Goal: Register for event/course

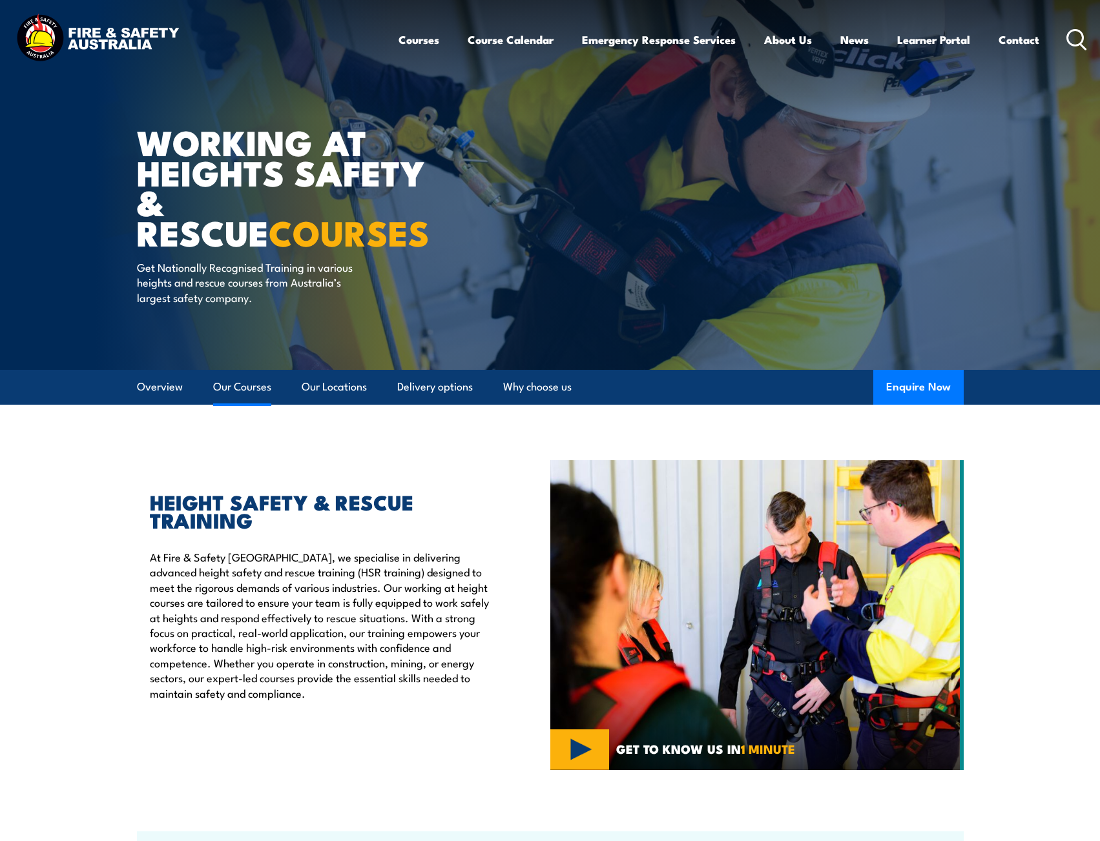
click at [236, 387] on link "Our Courses" at bounding box center [242, 387] width 58 height 34
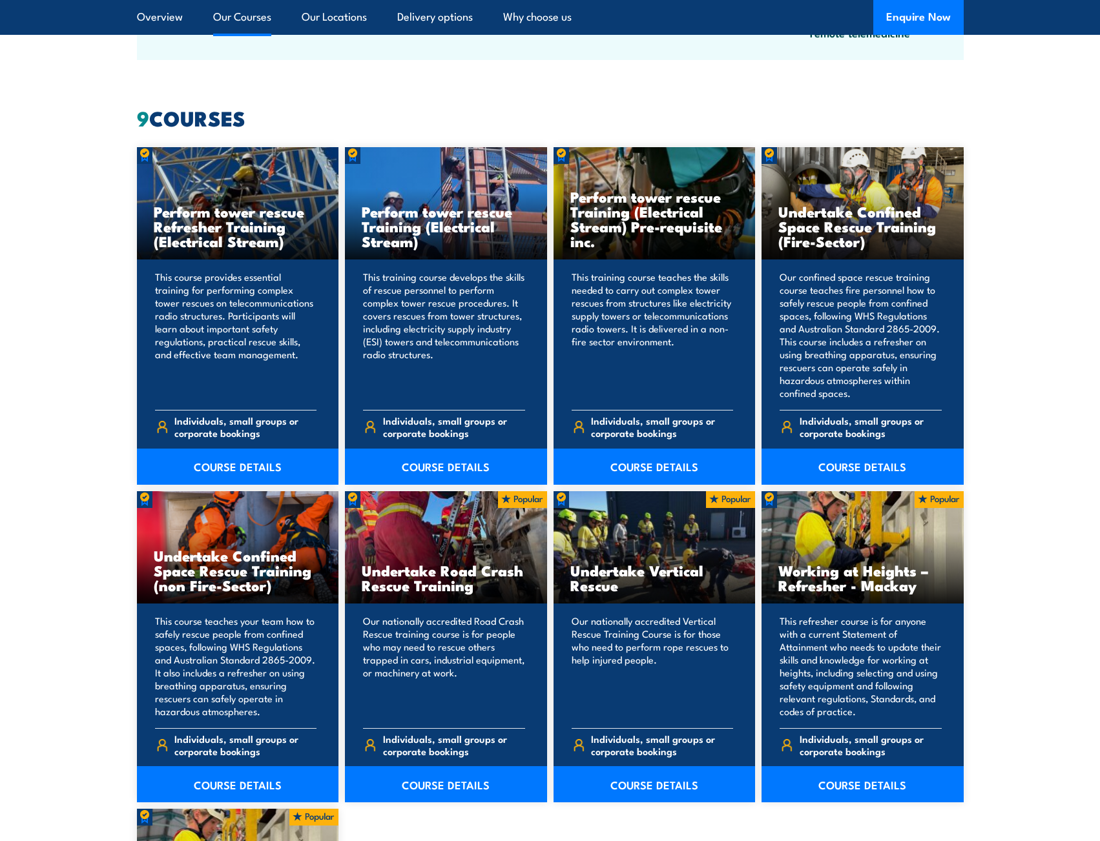
scroll to position [979, 0]
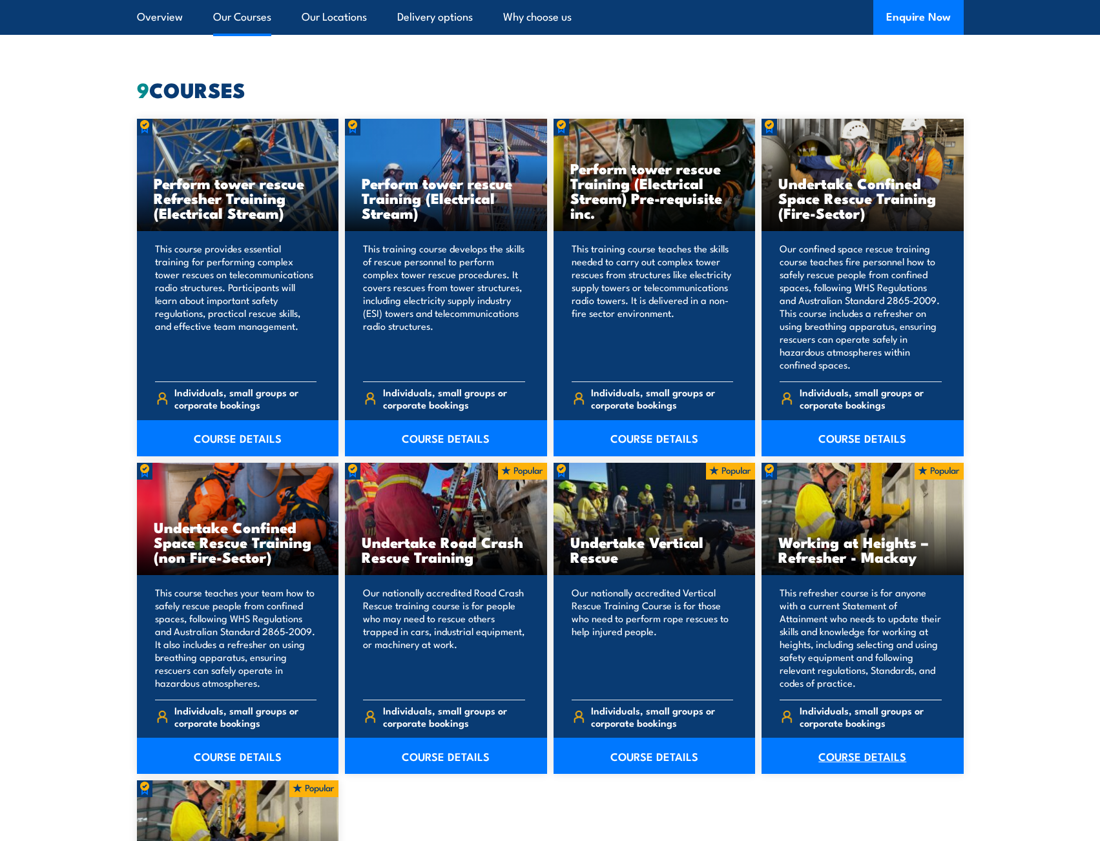
click at [856, 754] on link "COURSE DETAILS" at bounding box center [862, 756] width 202 height 36
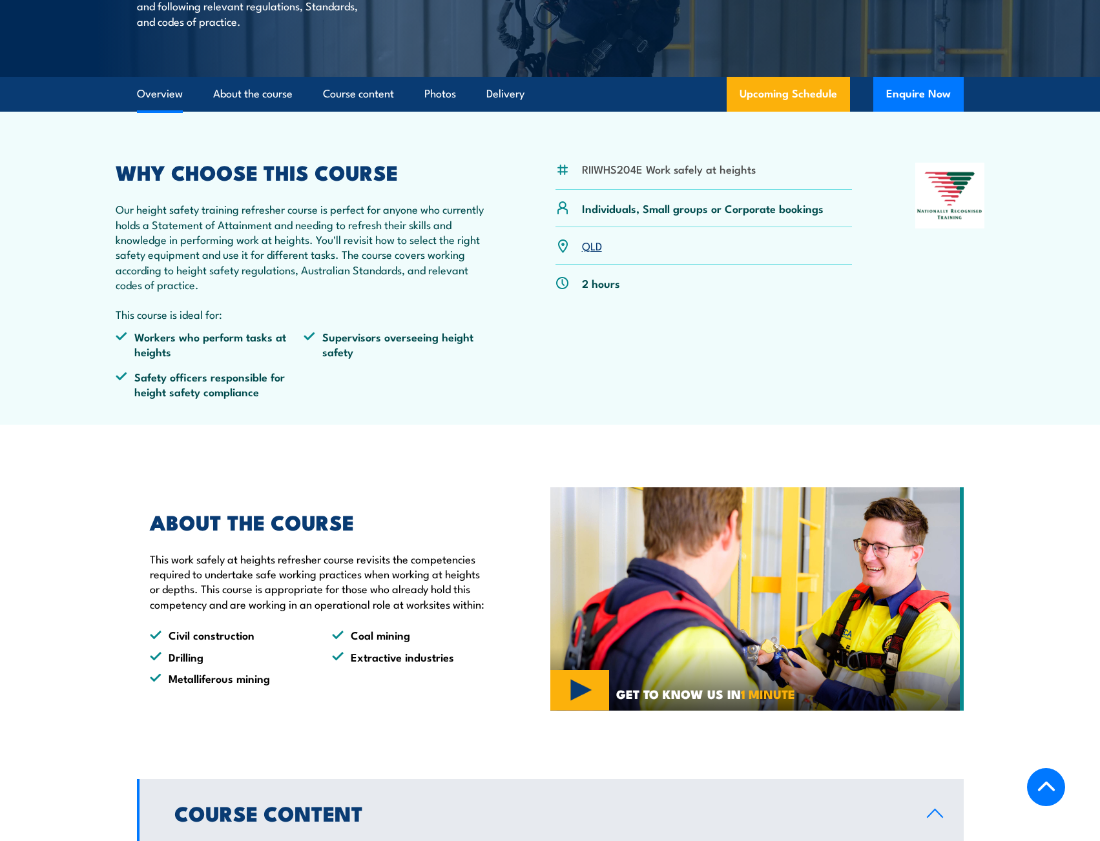
scroll to position [323, 0]
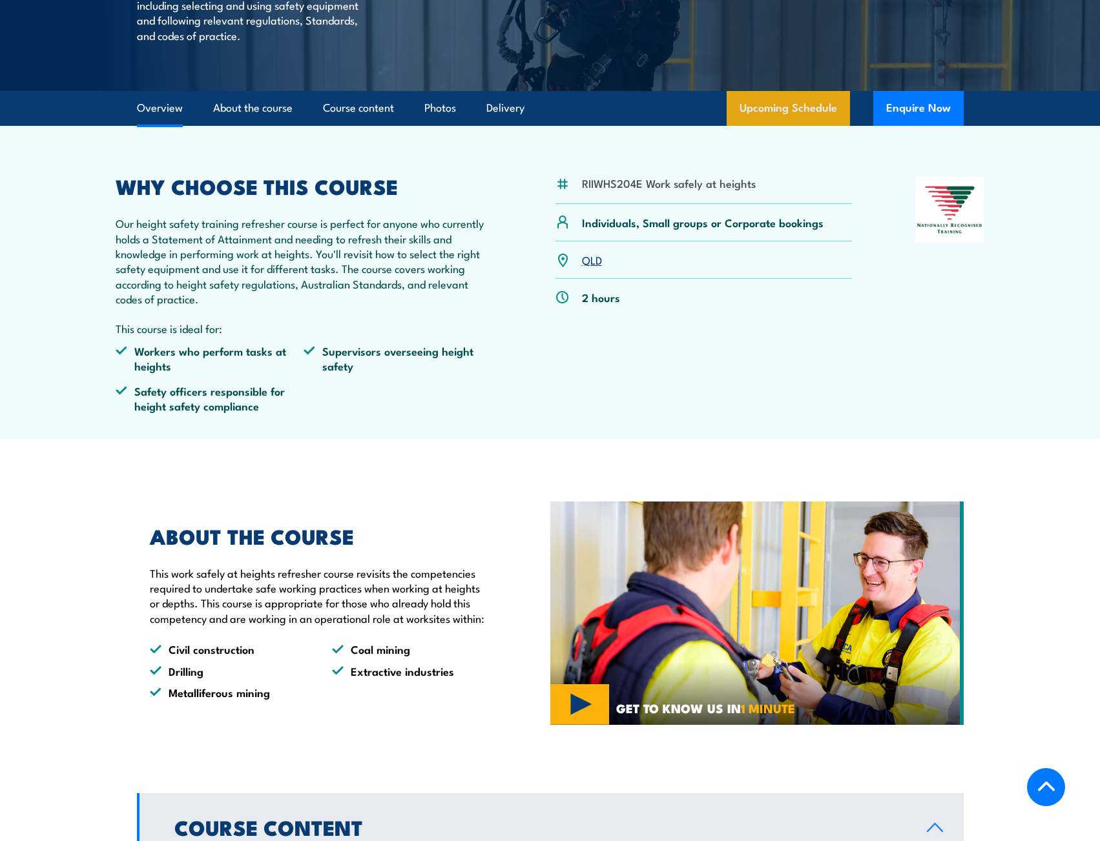
click at [766, 126] on link "Upcoming Schedule" at bounding box center [787, 108] width 123 height 35
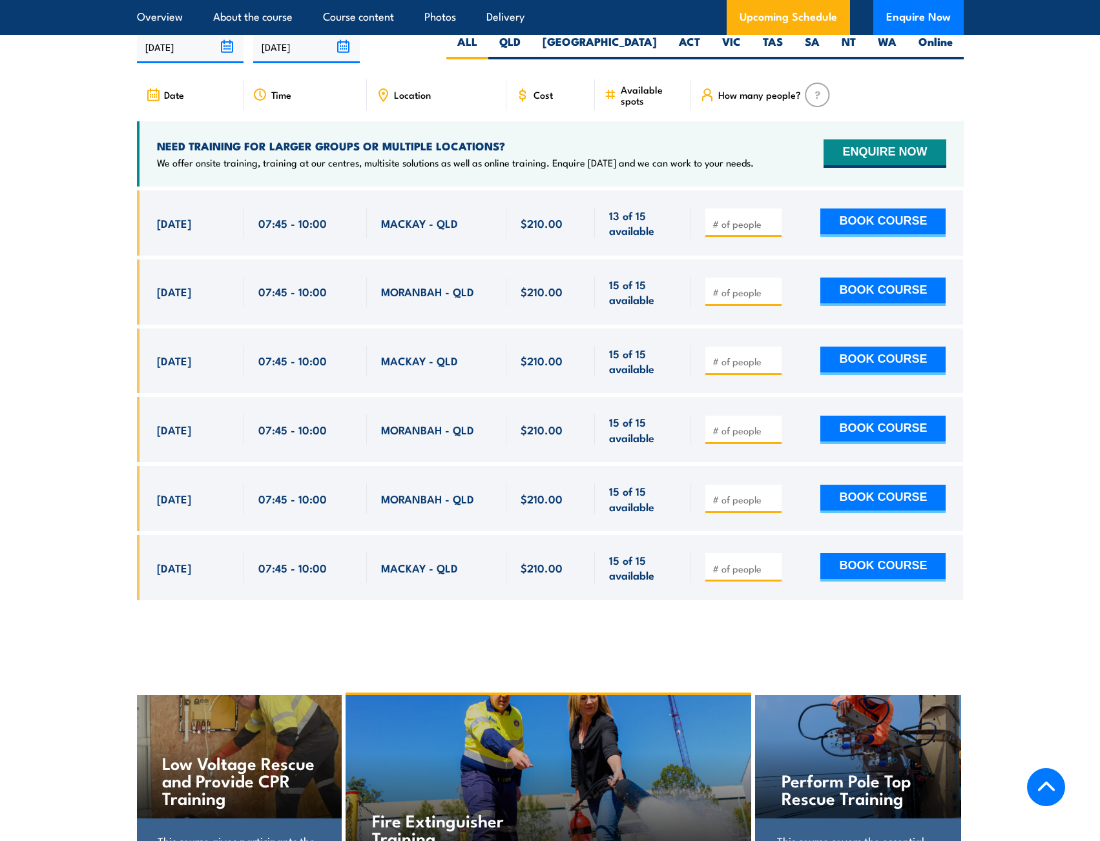
scroll to position [2008, 0]
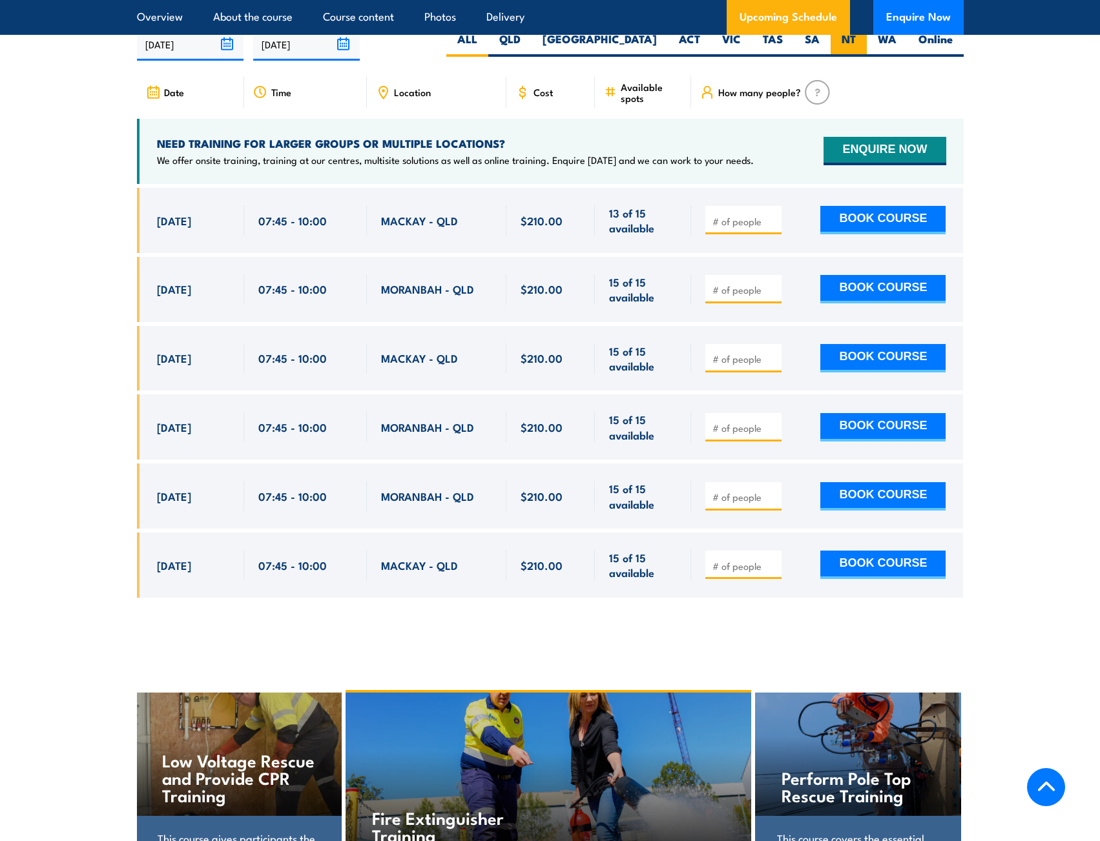
click at [838, 48] on label "NT" at bounding box center [848, 44] width 36 height 25
click at [856, 40] on input "NT" at bounding box center [860, 36] width 8 height 8
radio input "true"
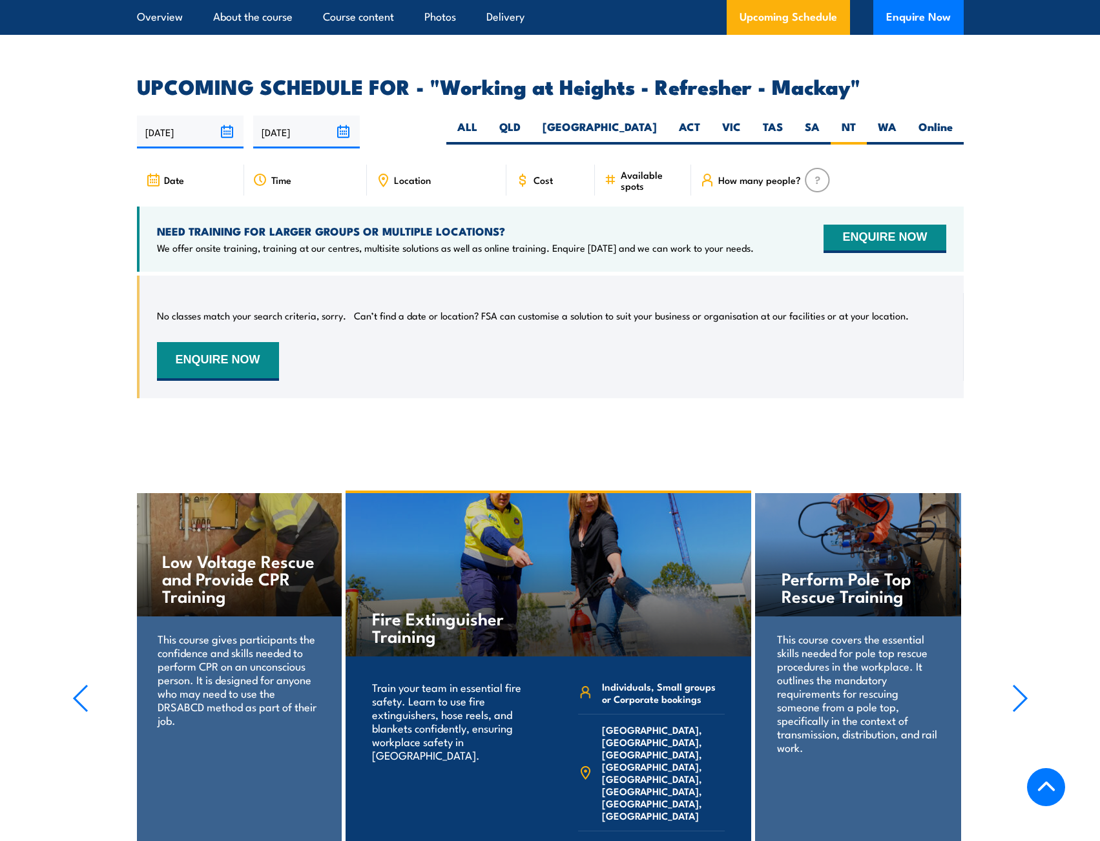
scroll to position [1943, 0]
